Goal: Information Seeking & Learning: Check status

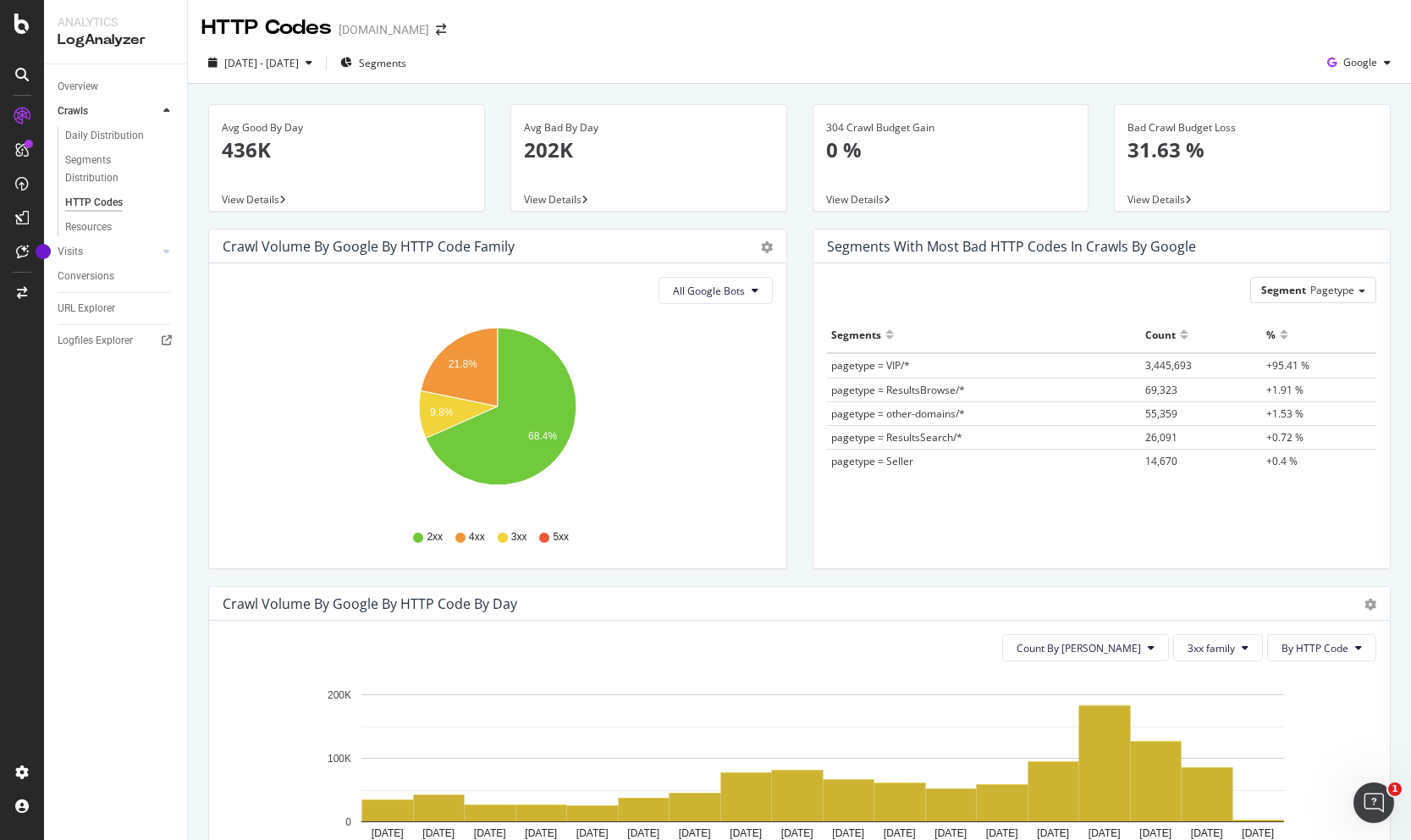
scroll to position [153, 0]
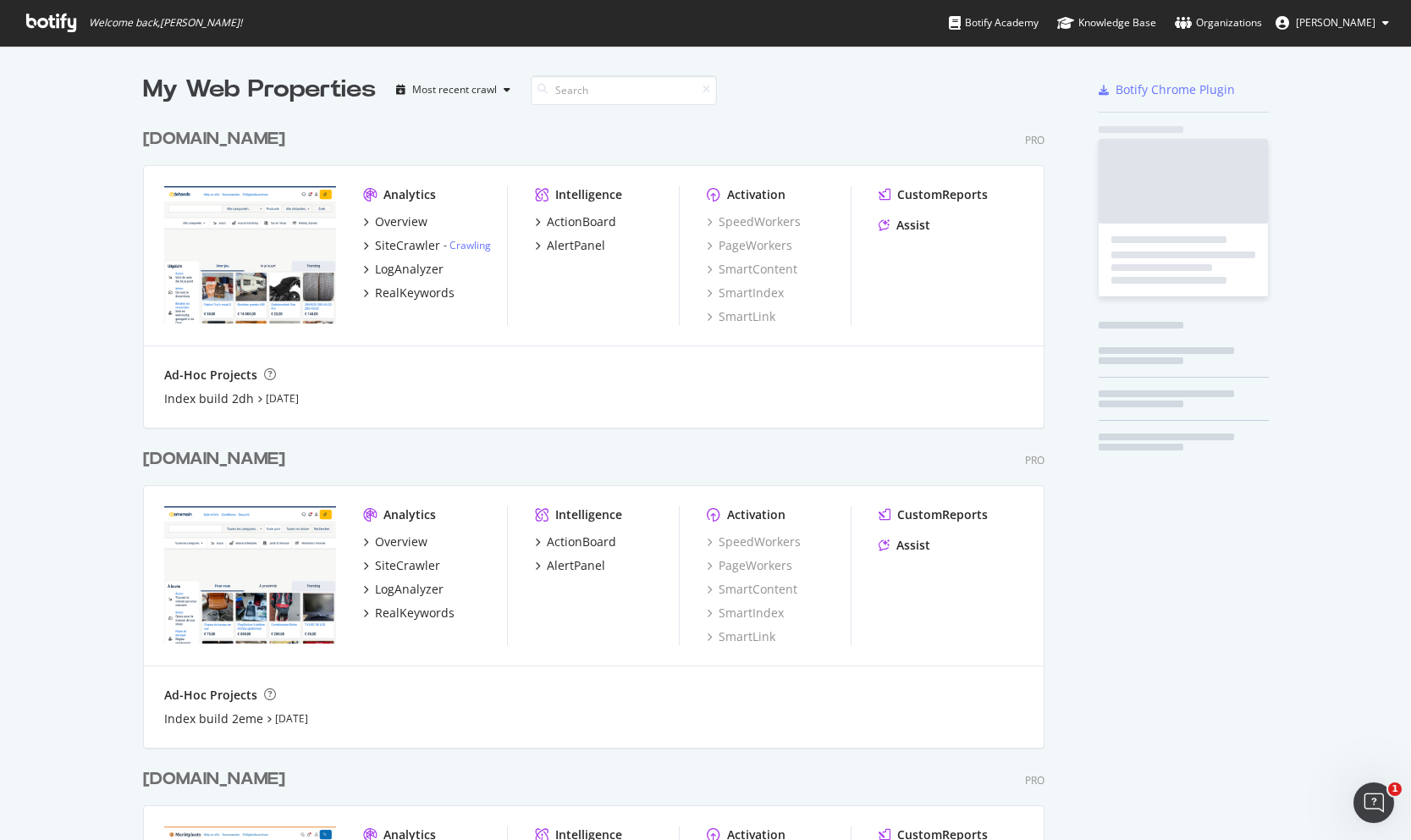
scroll to position [1038, 915]
